Goal: Task Accomplishment & Management: Use online tool/utility

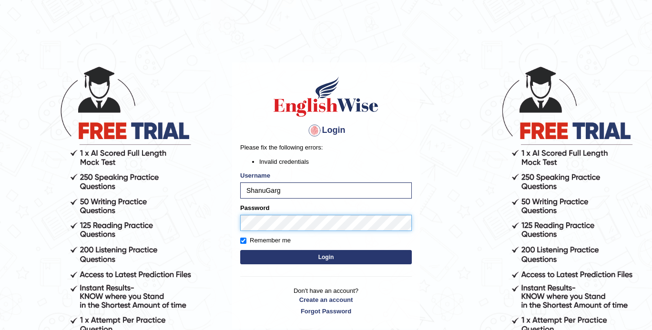
click at [240, 250] on button "Login" at bounding box center [326, 257] width 172 height 14
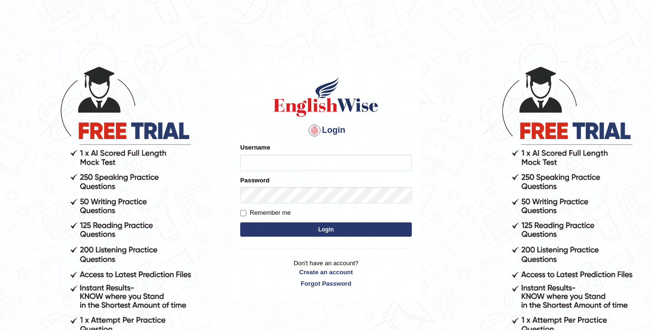
type input "ShanuGarg"
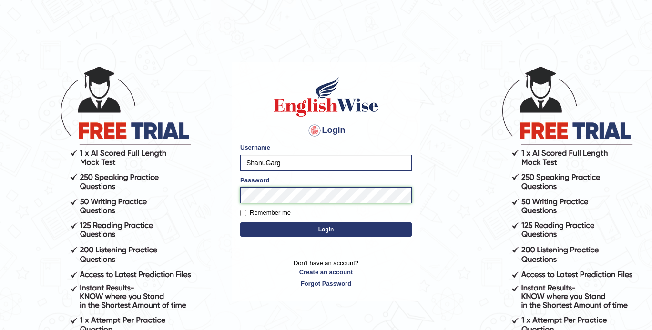
click at [197, 195] on body "Login Please fix the following errors: Username ShanuGarg Password Remember me …" at bounding box center [326, 197] width 652 height 330
click at [240, 223] on button "Login" at bounding box center [326, 230] width 172 height 14
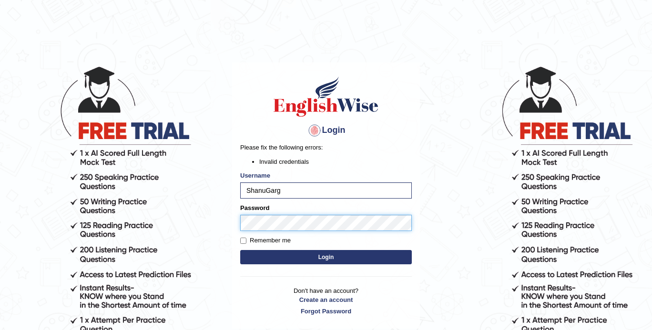
click at [212, 225] on body "Login Please fix the following errors: Invalid credentials Username ShanuGarg P…" at bounding box center [326, 197] width 652 height 330
click at [240, 250] on button "Login" at bounding box center [326, 257] width 172 height 14
click at [307, 254] on button "Login" at bounding box center [326, 257] width 172 height 14
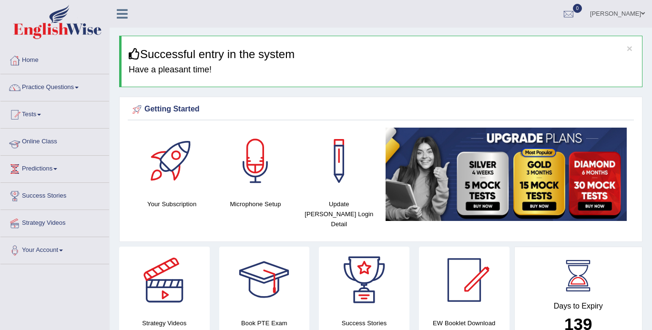
click at [49, 141] on link "Online Class" at bounding box center [54, 141] width 109 height 24
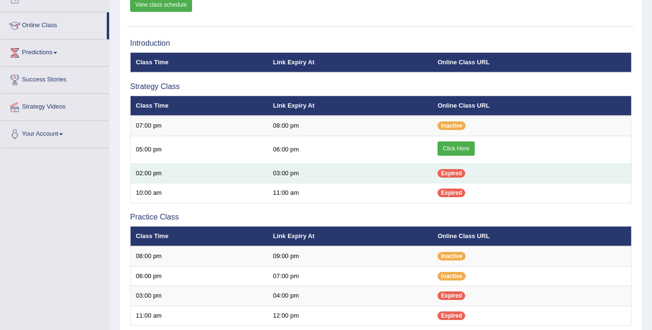
scroll to position [117, 0]
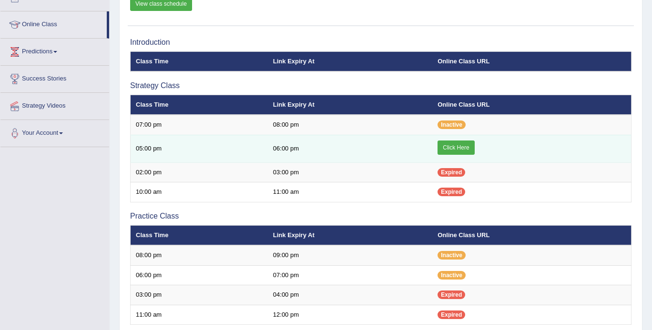
click at [462, 146] on link "Click Here" at bounding box center [456, 148] width 37 height 14
